Goal: Information Seeking & Learning: Learn about a topic

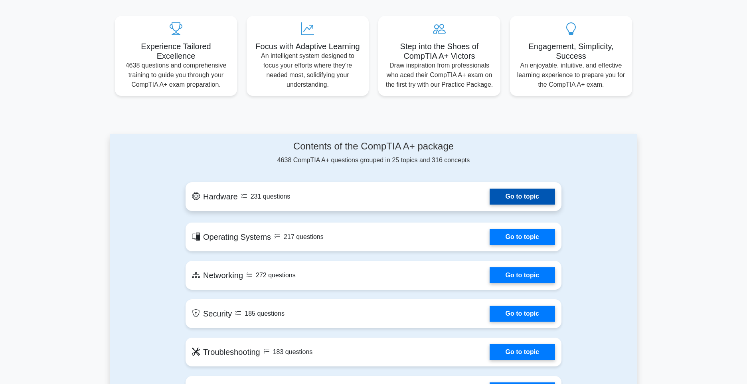
scroll to position [279, 0]
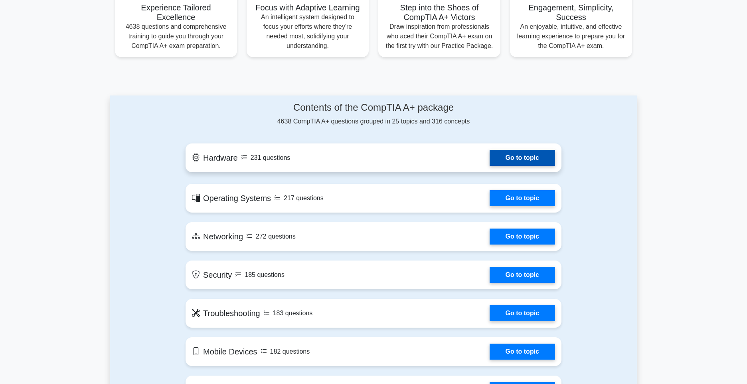
click at [490, 166] on link "Go to topic" at bounding box center [522, 158] width 65 height 16
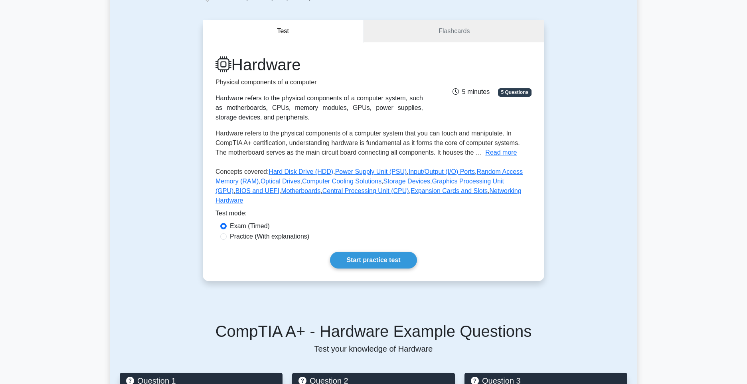
scroll to position [40, 0]
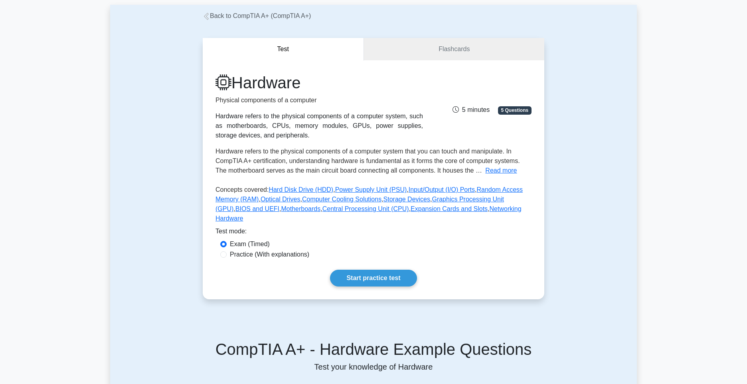
drag, startPoint x: 385, startPoint y: 169, endPoint x: 389, endPoint y: 170, distance: 4.5
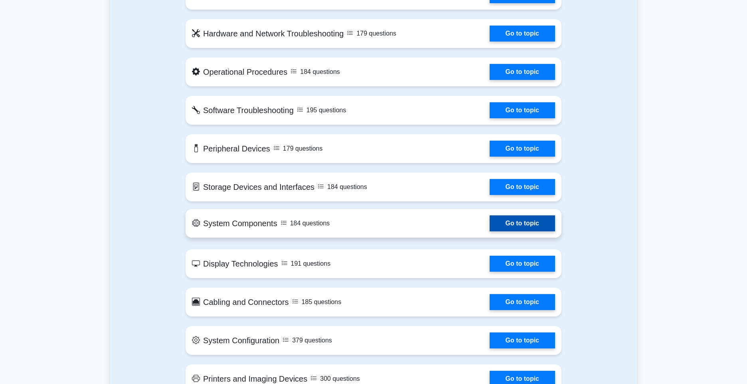
scroll to position [679, 0]
